Goal: Transaction & Acquisition: Download file/media

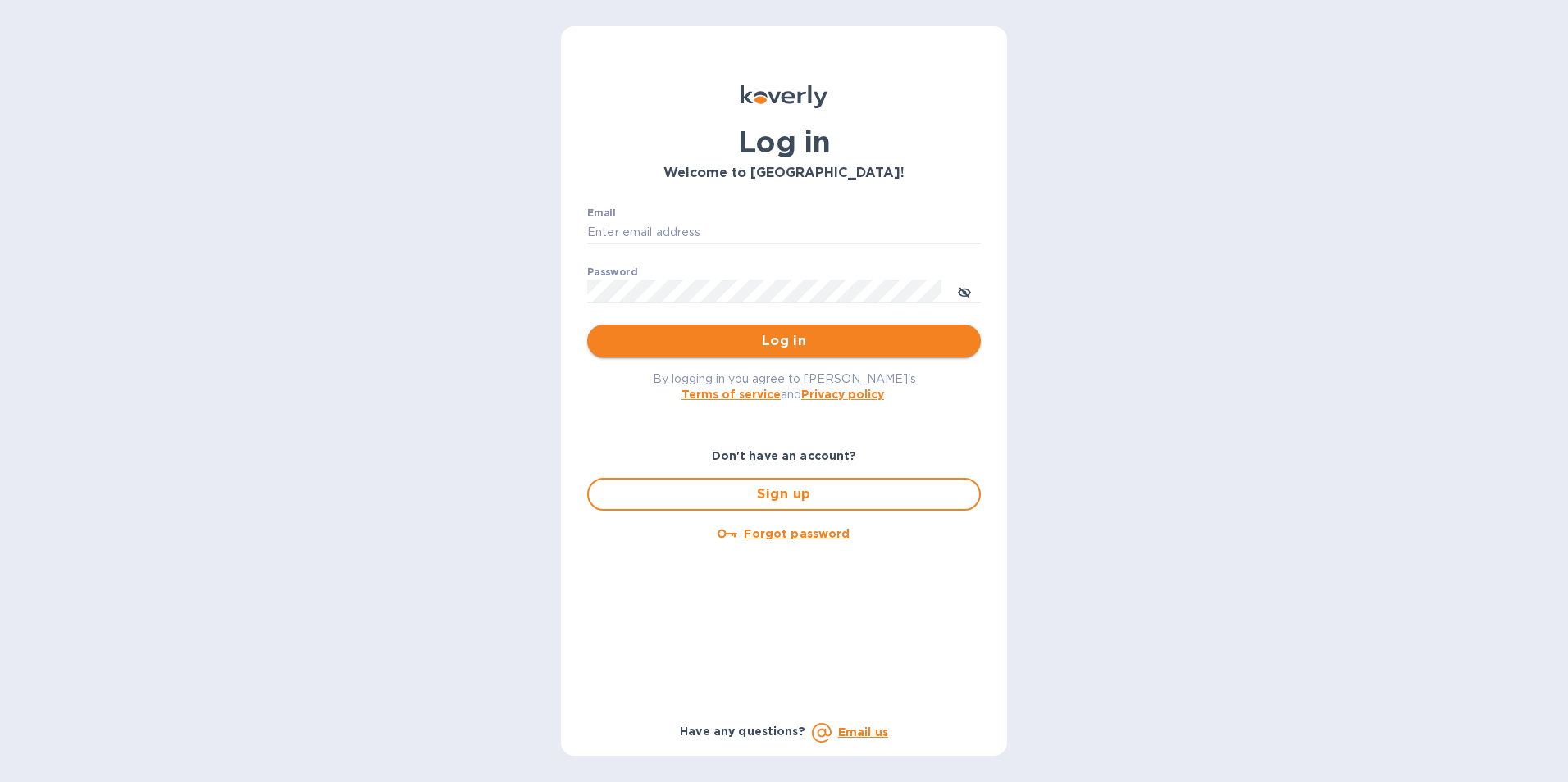
type input "[EMAIL_ADDRESS][DOMAIN_NAME]"
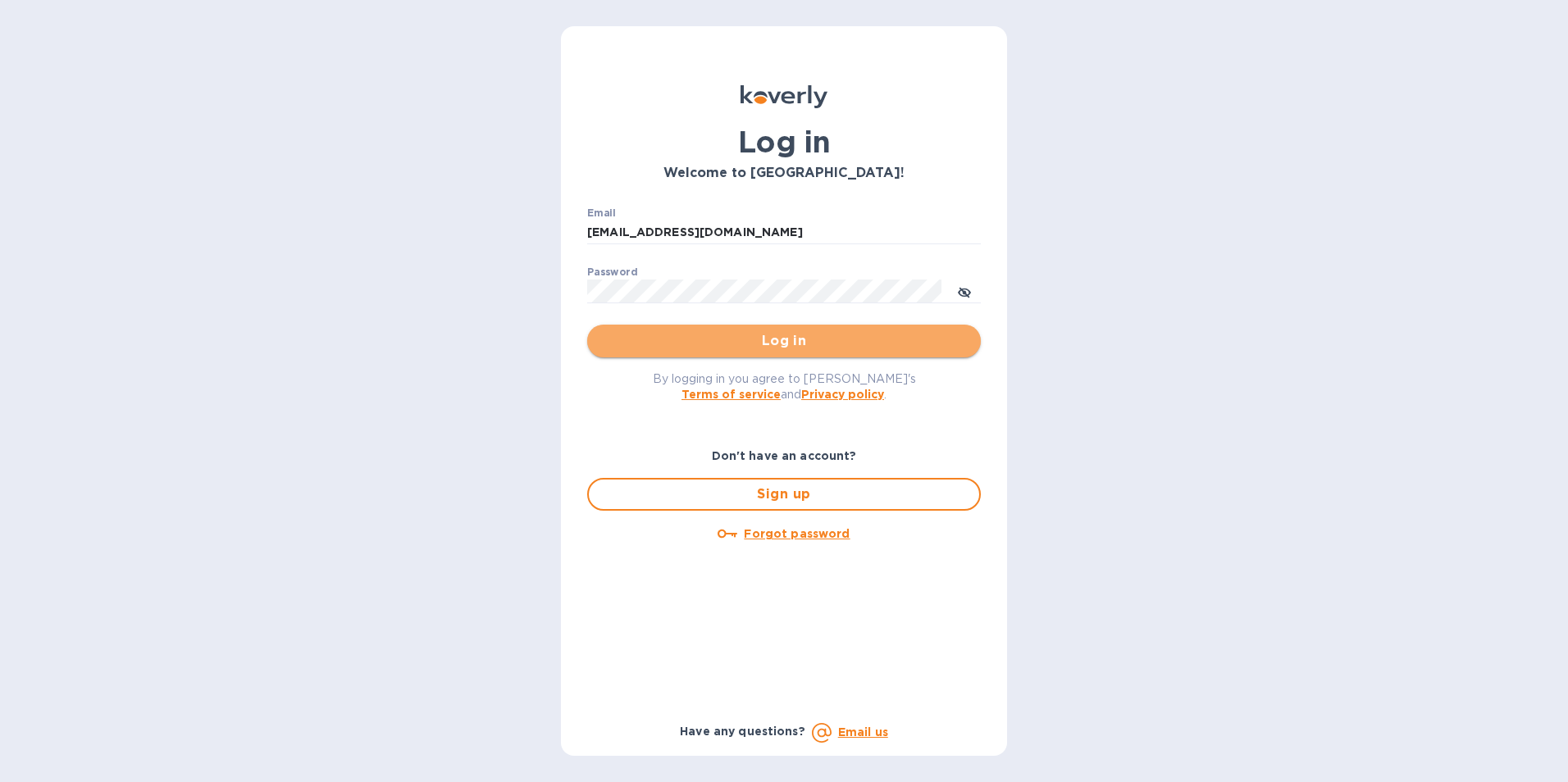
click at [785, 341] on span "Log in" at bounding box center [783, 341] width 367 height 20
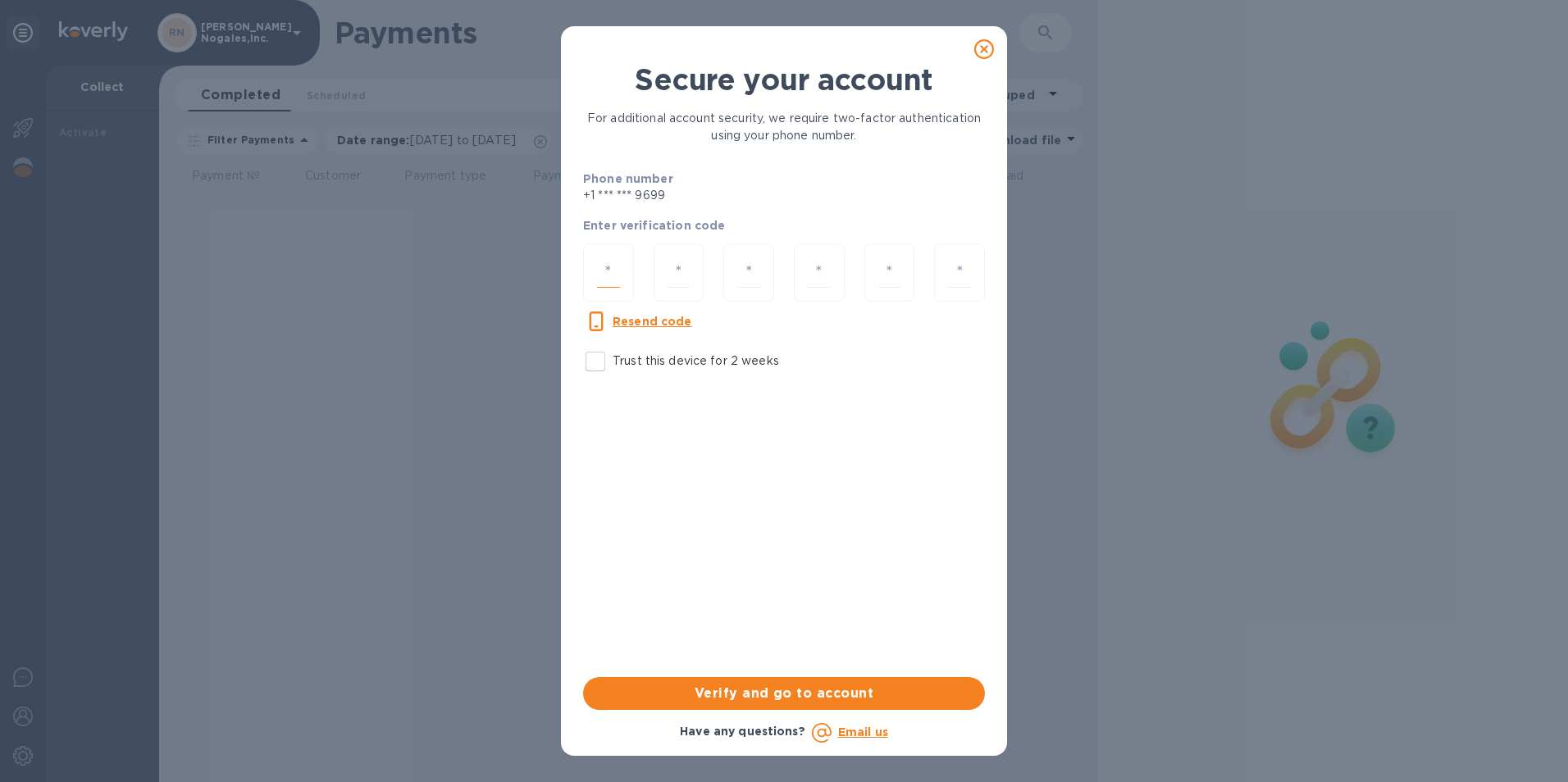
click at [601, 266] on input "number" at bounding box center [608, 272] width 23 height 31
type input "2"
type input "3"
type input "4"
type input "3"
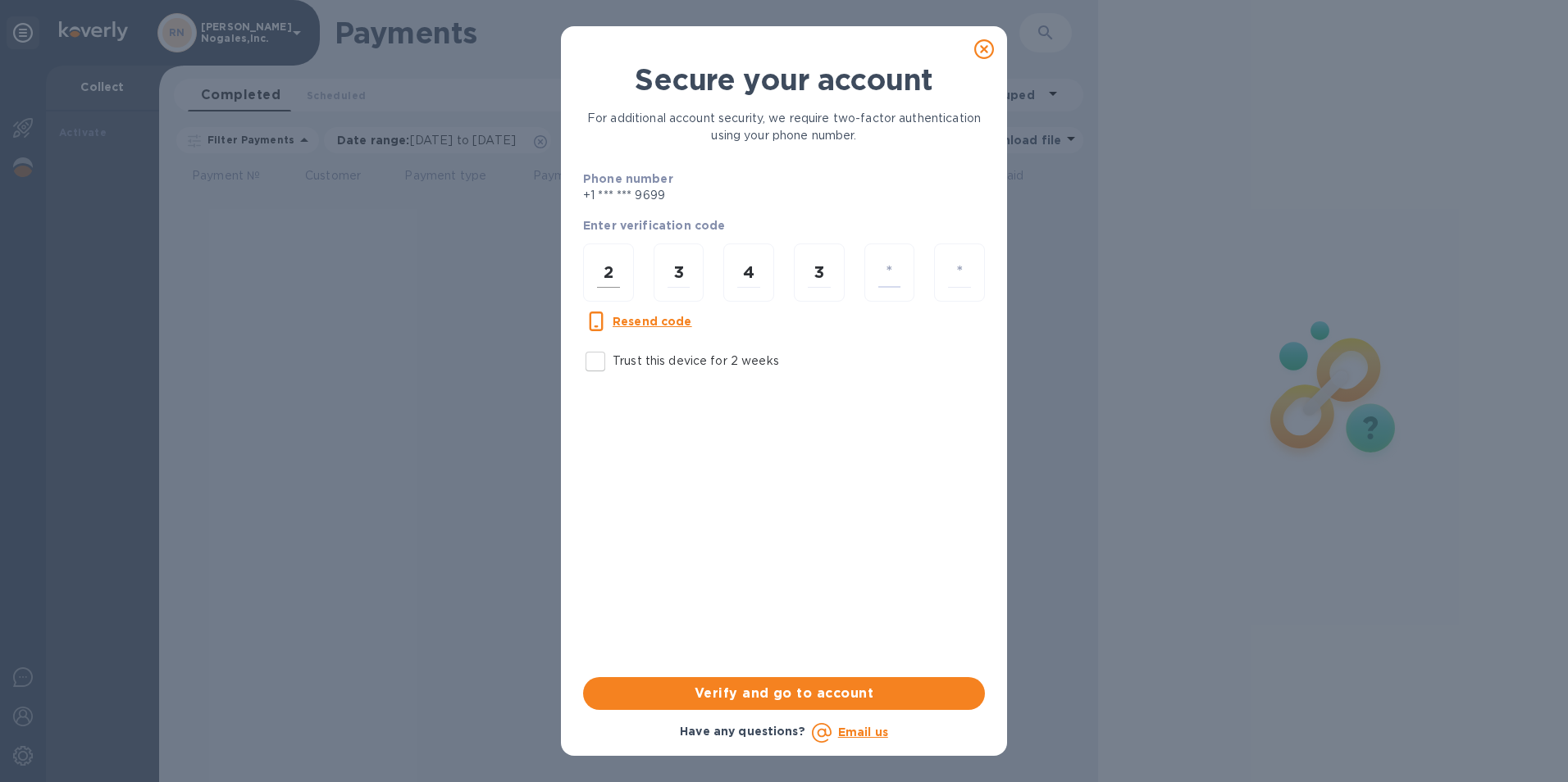
type input "0"
type input "6"
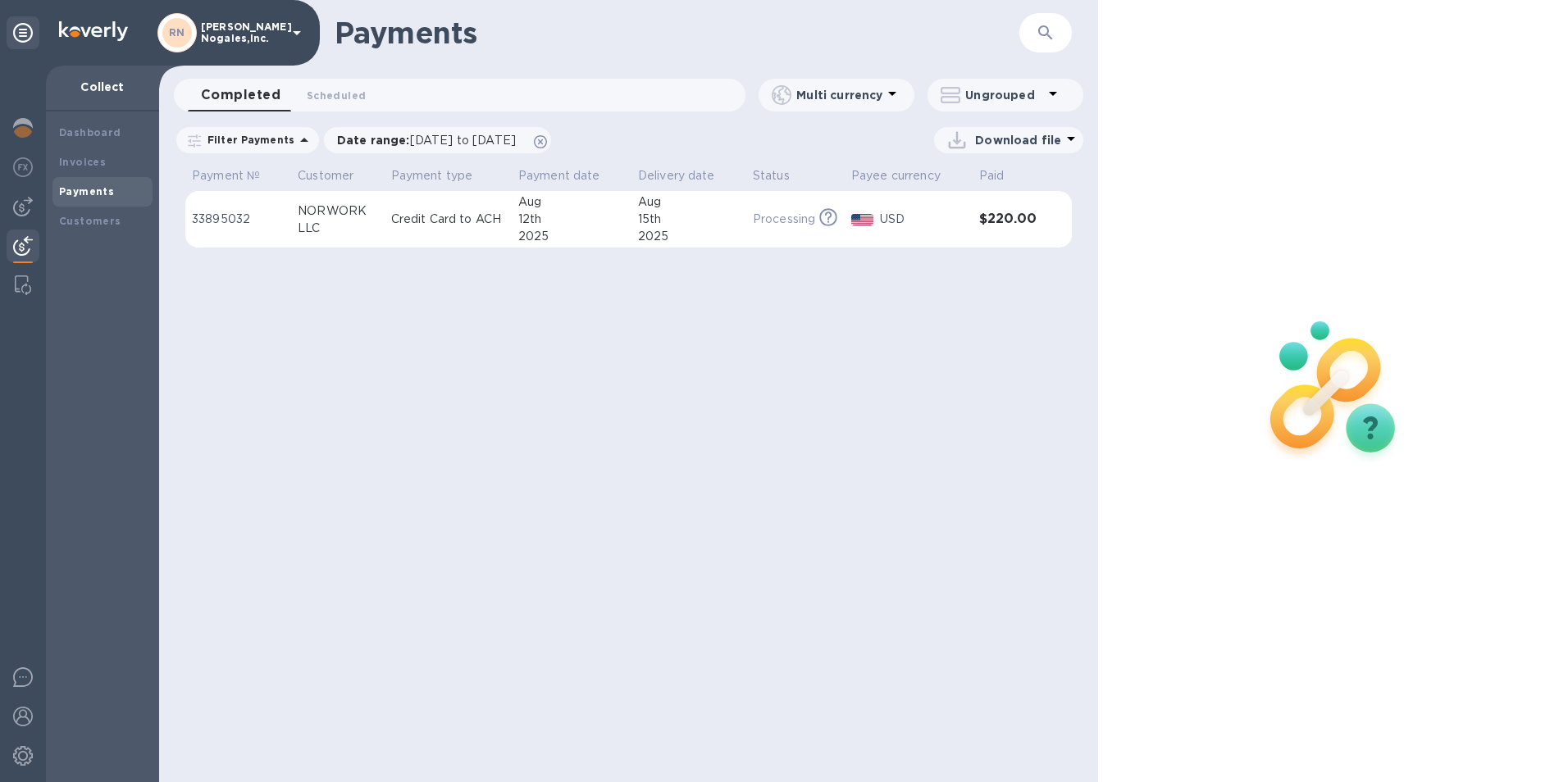
click at [379, 230] on td "NORWORK LLC" at bounding box center [338, 220] width 94 height 57
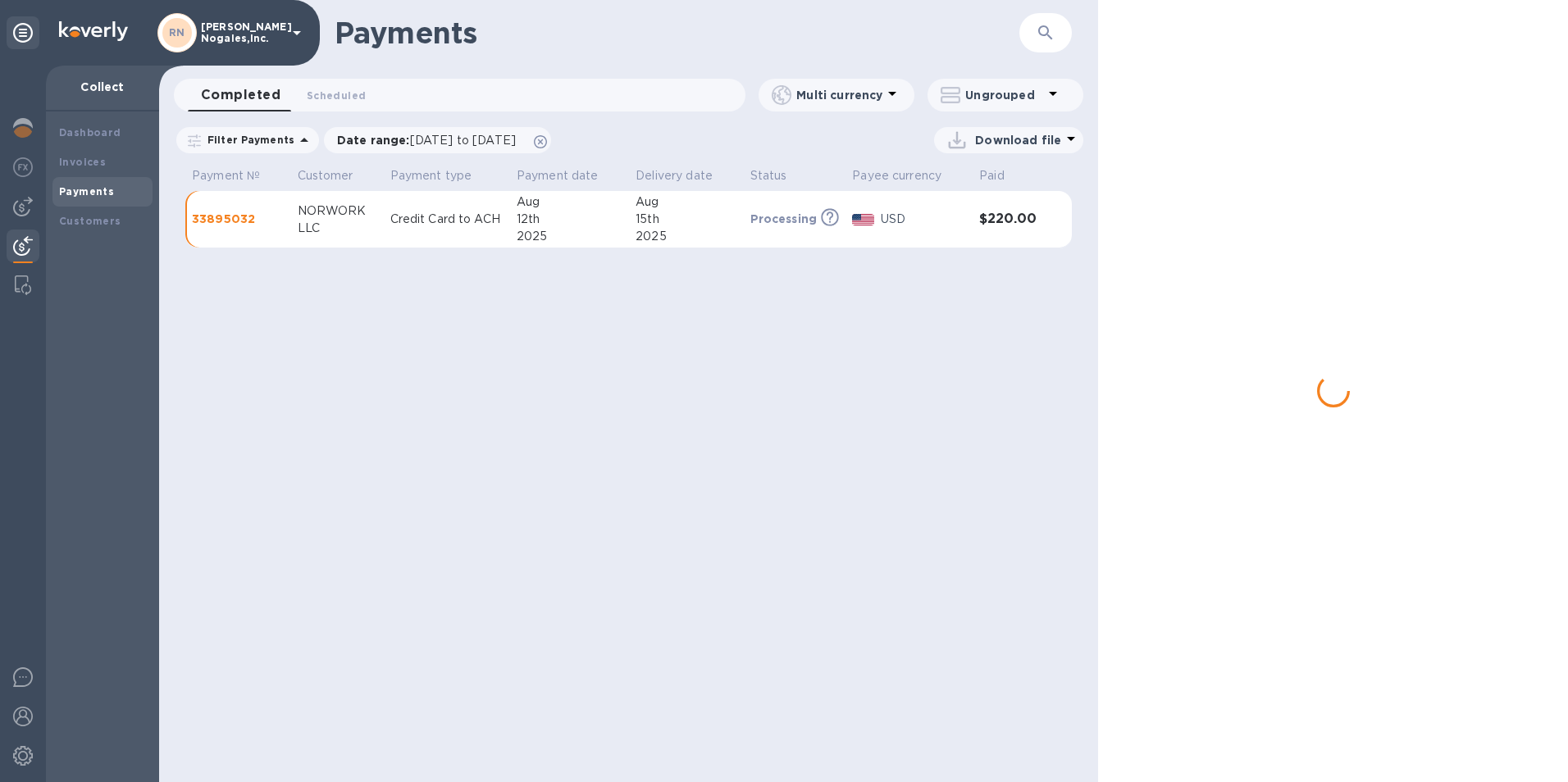
click at [379, 230] on td "NORWORK LLC" at bounding box center [338, 220] width 93 height 57
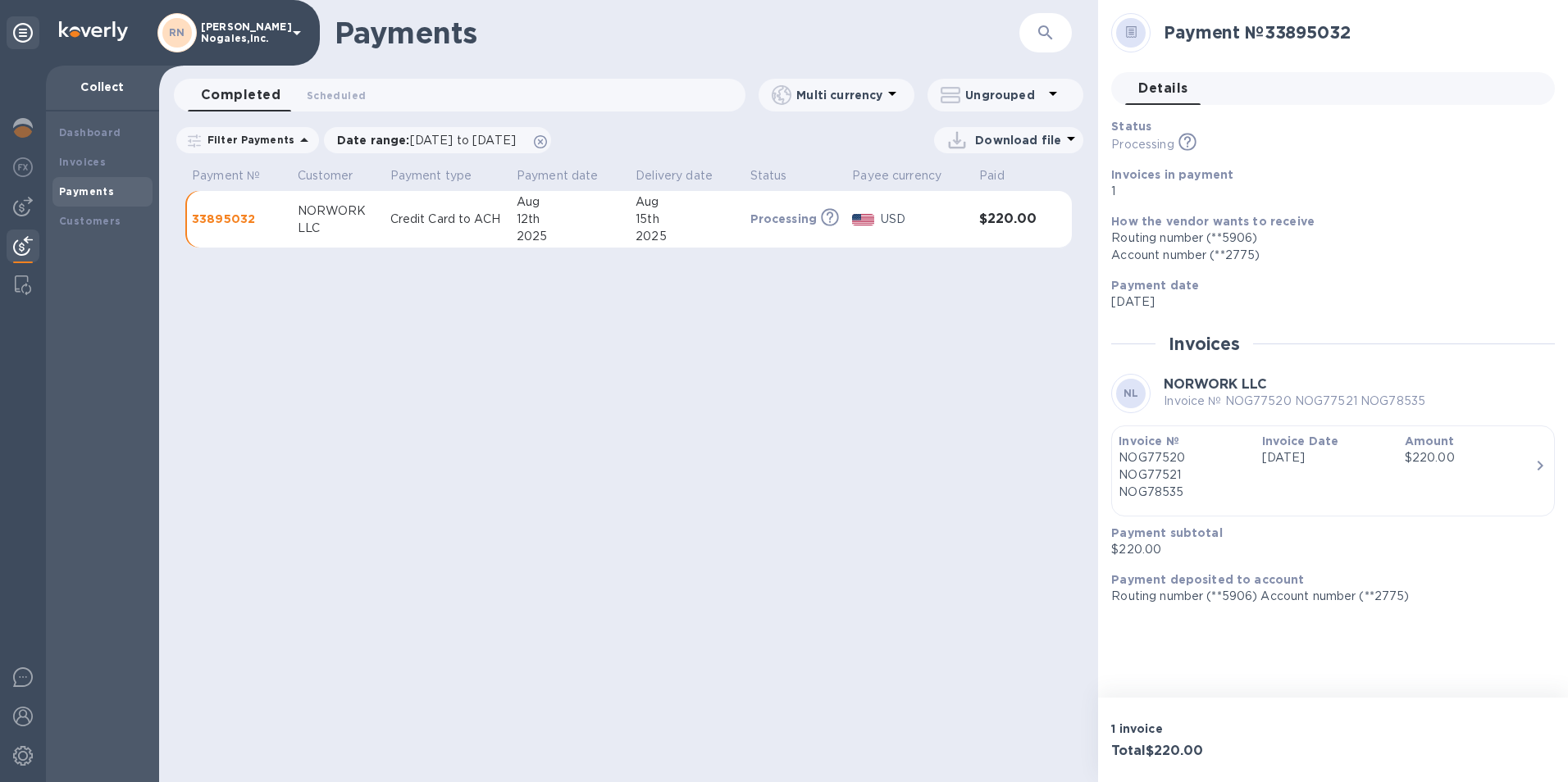
click at [1067, 140] on icon at bounding box center [1071, 139] width 8 height 4
click at [988, 223] on li "PDF file" at bounding box center [1009, 226] width 111 height 46
